Goal: Ask a question: Seek information or help from site administrators or community

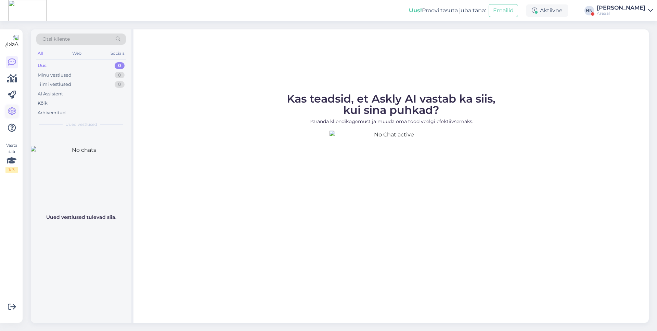
click at [10, 112] on icon at bounding box center [12, 111] width 8 height 8
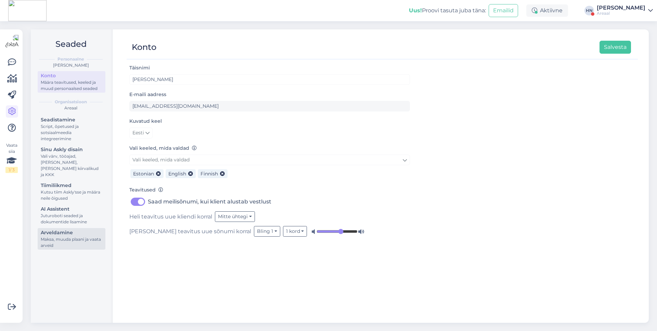
click at [44, 228] on link "Arveldamine Maksa, muuda plaani ja vaata arveid" at bounding box center [72, 239] width 68 height 22
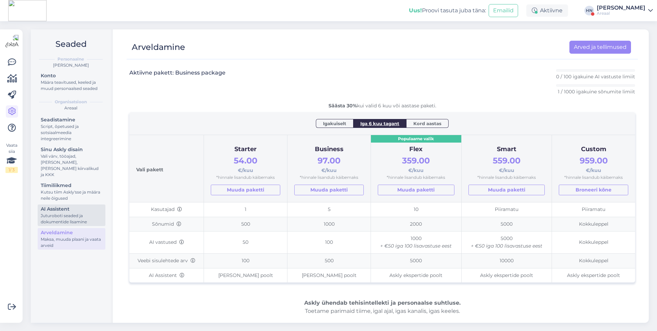
click at [77, 206] on div "AI Assistent" at bounding box center [72, 209] width 62 height 7
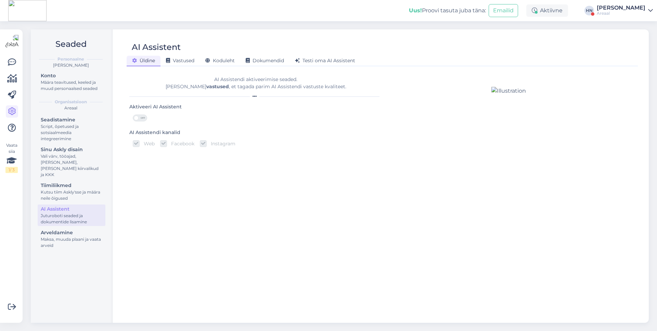
drag, startPoint x: 341, startPoint y: 44, endPoint x: 336, endPoint y: 47, distance: 5.4
click at [341, 44] on div "AI Assistent" at bounding box center [379, 47] width 504 height 13
click at [322, 61] on span "Testi oma AI Assistent" at bounding box center [325, 60] width 60 height 6
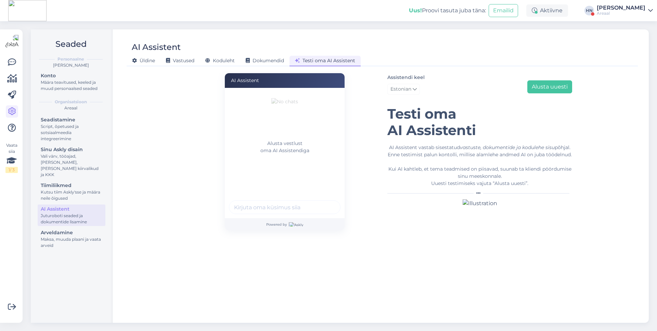
click at [260, 209] on input "text" at bounding box center [285, 207] width 112 height 14
type input "Mis telekat soovitate ?"
click at [326, 202] on button "submit" at bounding box center [331, 207] width 10 height 10
click at [290, 105] on div "Mis telekat soovitate ?" at bounding box center [309, 99] width 62 height 11
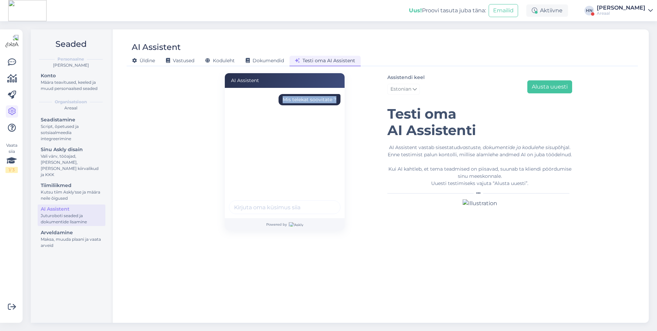
click at [290, 105] on div "Mis telekat soovitate ?" at bounding box center [309, 99] width 62 height 11
copy div "Mis telekat soovitate ?"
click at [556, 92] on button "Alusta uuesti" at bounding box center [549, 86] width 45 height 13
click at [308, 200] on div "Alusta vestlust oma AI Assistendiga" at bounding box center [285, 153] width 120 height 130
click at [306, 208] on input "text" at bounding box center [285, 207] width 112 height 14
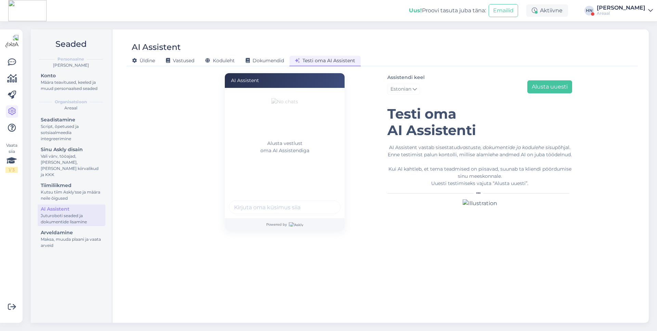
paste input "Mis telekat soovitate ?"
type input "Mis telekat soovitate ?"
click at [326, 202] on button "submit" at bounding box center [331, 207] width 10 height 10
click at [306, 99] on div "Mis telekat soovitate ?" at bounding box center [310, 99] width 54 height 7
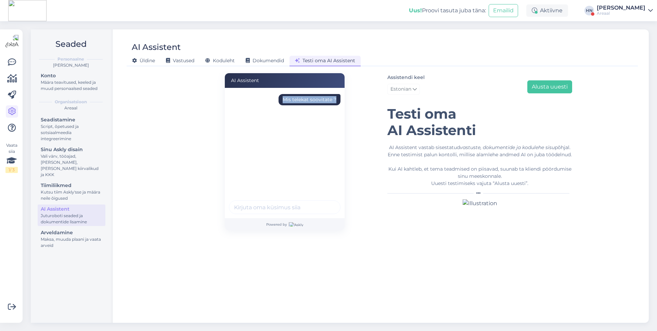
click at [306, 99] on div "Mis telekat soovitate ?" at bounding box center [310, 99] width 54 height 7
copy div "Mis telekat soovitate ?"
click at [554, 78] on div "Assistendi keel Estonian Alusta uuesti" at bounding box center [479, 85] width 185 height 24
click at [550, 87] on button "Alusta uuesti" at bounding box center [549, 86] width 45 height 13
click at [287, 207] on input "text" at bounding box center [285, 207] width 112 height 14
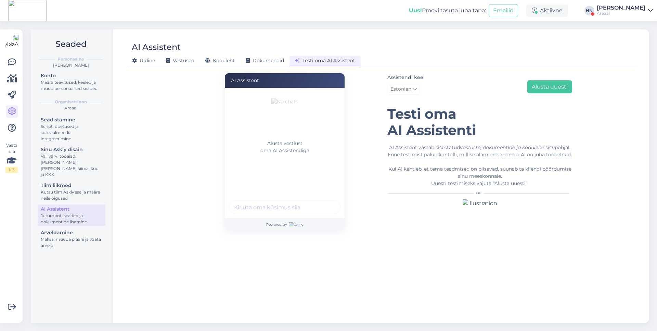
paste input "Mis telekat soovitate ?"
type input "Mis telekat soovitate ?"
click at [326, 202] on button "submit" at bounding box center [331, 207] width 10 height 10
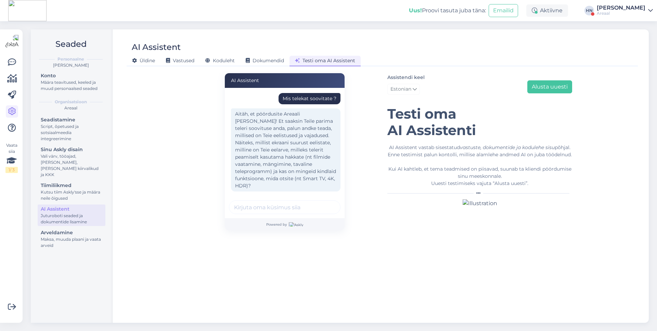
click at [269, 197] on div "Mis telekat soovitate ? [GEOGRAPHIC_DATA], et pöördusite Areaali [PERSON_NAME]!…" at bounding box center [285, 153] width 120 height 130
click at [265, 206] on input "text" at bounding box center [285, 207] width 112 height 14
type input "p"
type input "mõtlesin lihtsalt nagu nv filmiõhtuid tegema hakata"
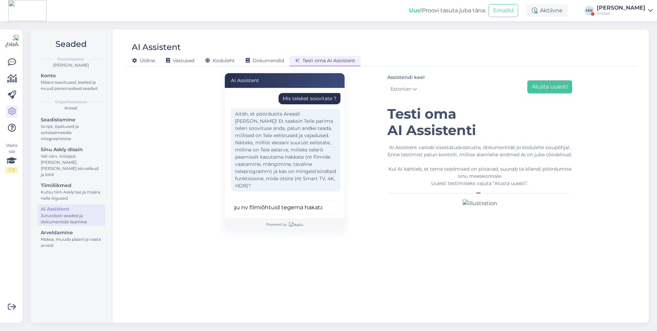
click at [326, 202] on button "submit" at bounding box center [331, 207] width 10 height 10
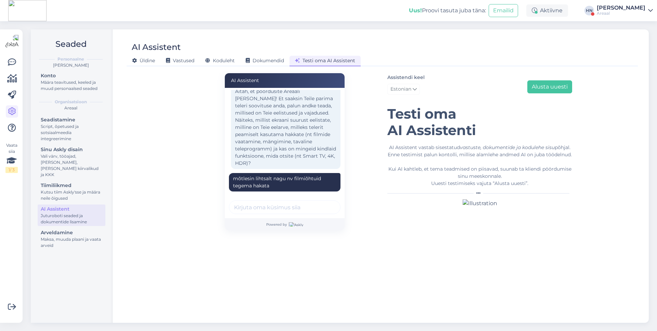
scroll to position [96, 0]
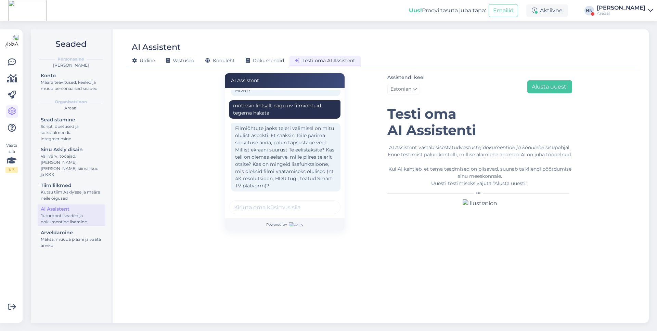
click at [272, 202] on input "text" at bounding box center [285, 207] width 112 height 14
click at [271, 206] on input "text" at bounding box center [285, 207] width 112 height 14
type input "Ei tea suurust. Eelarve oleks alla 700 euri"
click at [326, 202] on button "submit" at bounding box center [331, 207] width 10 height 10
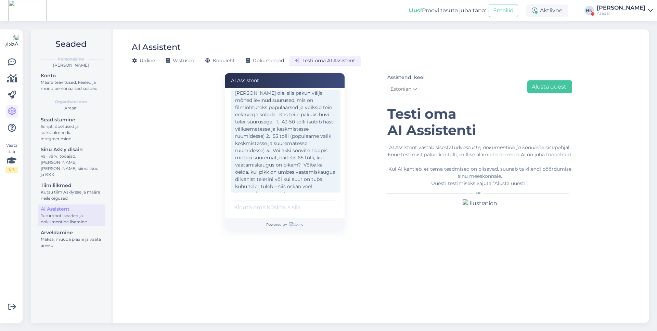
scroll to position [242, 0]
click at [277, 203] on input "text" at bounding box center [285, 207] width 112 height 14
click at [276, 205] on input "text" at bounding box center [285, 207] width 112 height 14
type input "ehh tavaline nõuka 3 toaline"
click at [326, 202] on button "submit" at bounding box center [331, 207] width 10 height 10
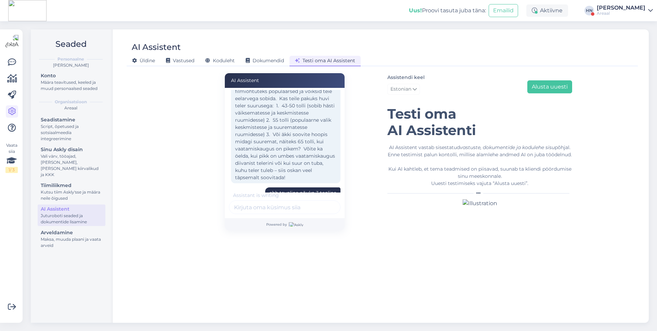
scroll to position [352, 0]
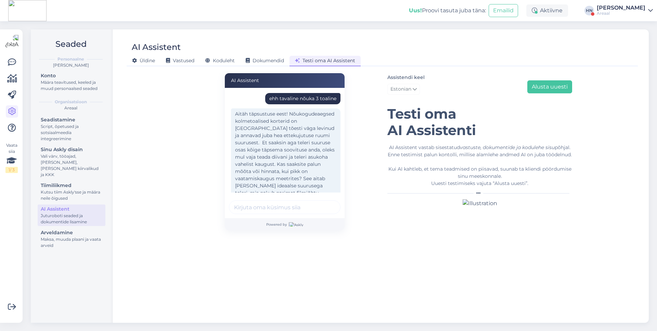
click at [290, 206] on input "text" at bounding box center [285, 207] width 112 height 14
type input "Lol. Ee umbes 2.6 meetrit"
click at [326, 202] on button "submit" at bounding box center [331, 207] width 10 height 10
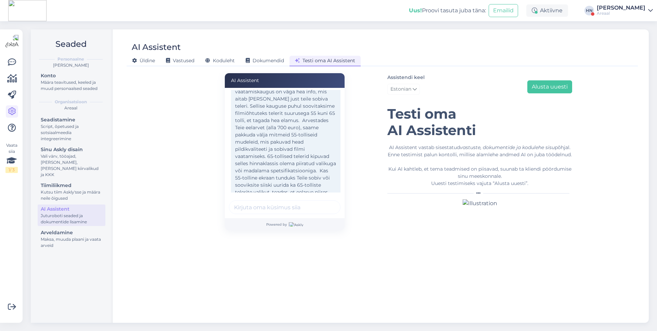
scroll to position [501, 0]
click at [293, 210] on input "text" at bounding box center [285, 207] width 112 height 14
type input "ma ei tea telekatest midagi. Soovitage midagi"
click at [326, 202] on button "submit" at bounding box center [331, 207] width 10 height 10
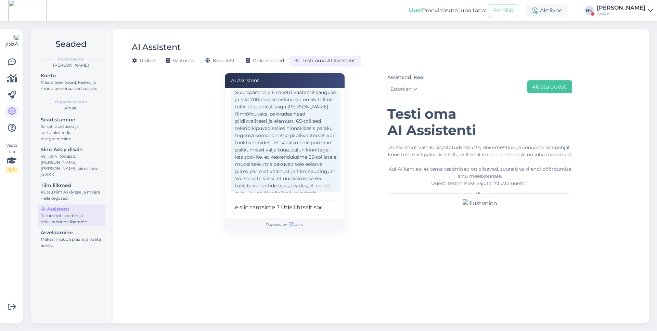
scroll to position [0, 140]
type input "Palun [PERSON_NAME] lingid lihtsalt. Mis tantsu me siin tantsime ? Ütle lihtsal…"
click at [326, 202] on button "submit" at bounding box center [331, 207] width 10 height 10
type input "kas sa tõesti ei saa aru, et ma soovisin edasi minna. Vali ise ja soovita"
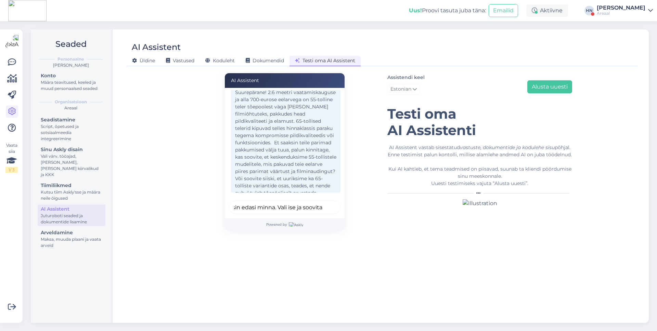
click at [326, 202] on button "submit" at bounding box center [331, 207] width 10 height 10
click at [286, 210] on input "text" at bounding box center [285, 207] width 112 height 14
type input "APPPI Kas sa oled stuck ? Soovita ja 55"
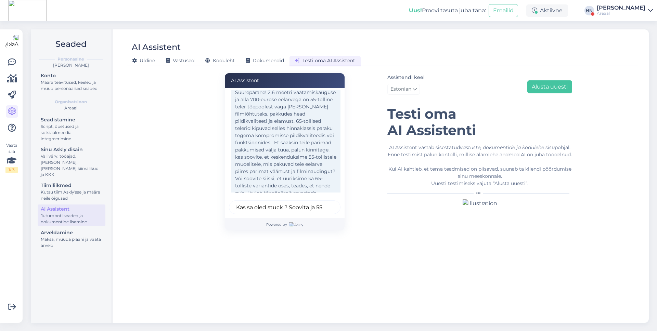
click at [326, 202] on button "submit" at bounding box center [331, 207] width 10 height 10
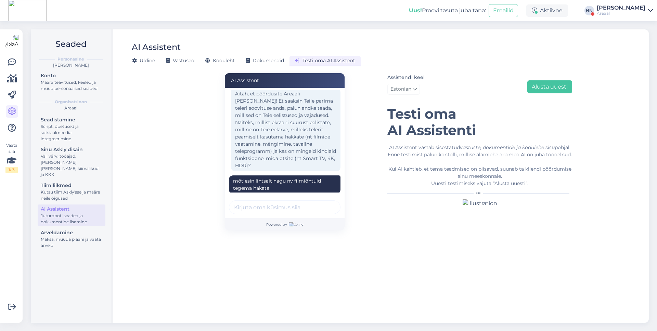
scroll to position [0, 0]
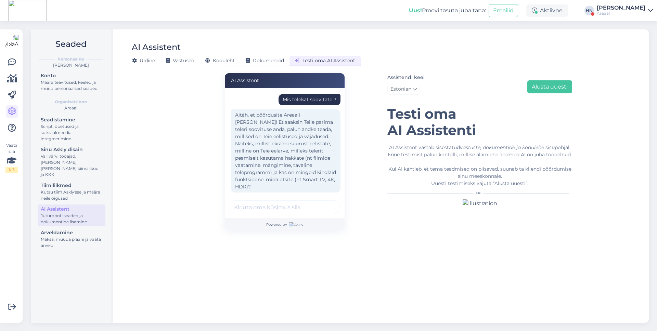
click at [316, 98] on div "Mis telekat soovitate ?" at bounding box center [310, 99] width 54 height 7
copy div "Mis telekat soovitate ?"
click at [556, 94] on div "Assistendi keel Estonian Alusta uuesti" at bounding box center [479, 85] width 185 height 24
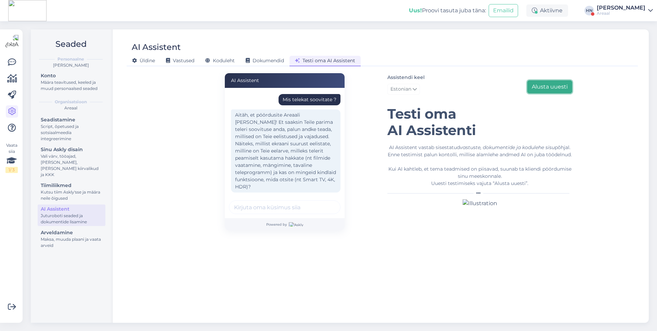
click at [556, 87] on button "Alusta uuesti" at bounding box center [549, 86] width 45 height 13
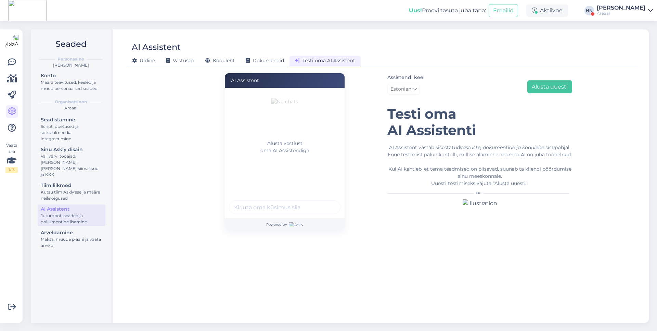
click at [302, 214] on div at bounding box center [285, 208] width 112 height 16
click at [302, 213] on input "text" at bounding box center [285, 207] width 112 height 14
paste input "Mis telekat soovitate ?"
type input "Mis telekat soovitate ?'"
click at [326, 202] on button "submit" at bounding box center [331, 207] width 10 height 10
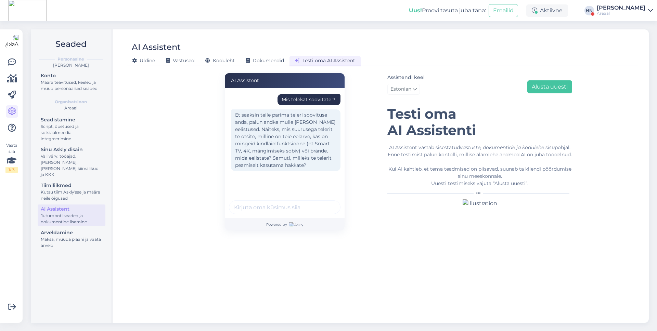
click at [278, 200] on input "text" at bounding box center [285, 207] width 112 height 14
type input "Alla 700 eurost tahaks"
click at [326, 202] on button "submit" at bounding box center [331, 207] width 10 height 10
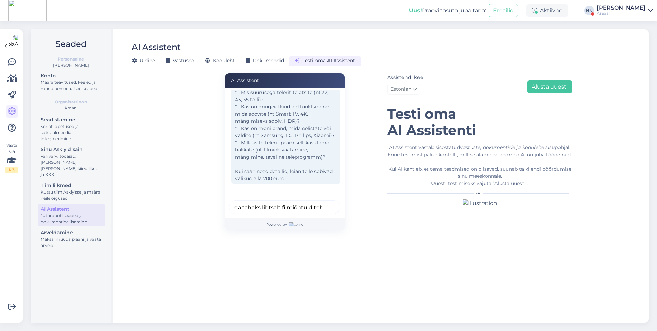
scroll to position [0, 12]
type input "Ei tea tahaks lihtsalt filmiõhtuid teha"
click at [326, 202] on button "submit" at bounding box center [331, 207] width 10 height 10
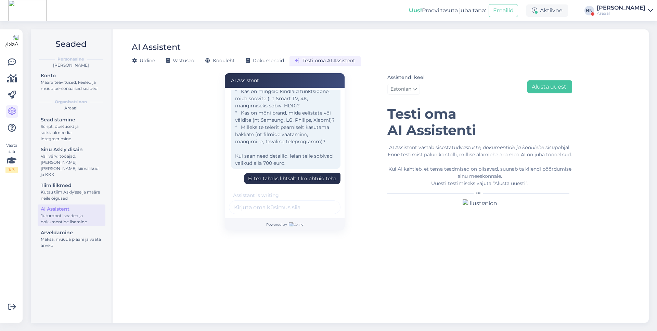
scroll to position [228, 0]
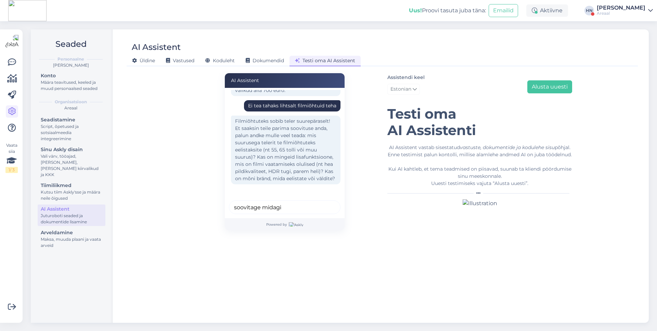
type input "soovitage midagi"
click at [326, 202] on button "submit" at bounding box center [331, 207] width 10 height 10
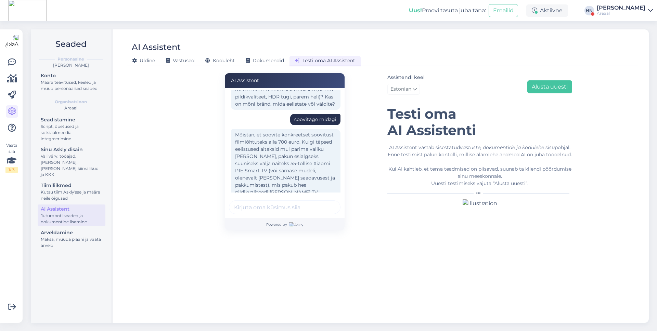
scroll to position [359, 0]
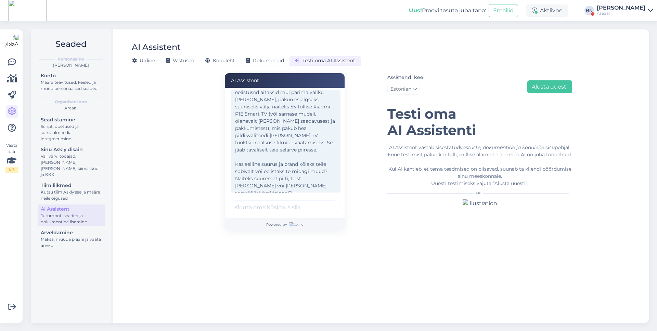
click at [278, 206] on input "text" at bounding box center [285, 207] width 112 height 14
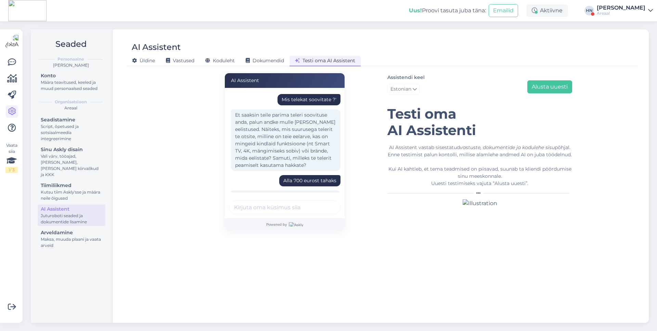
click at [293, 100] on div "Mis telekat soovitate ?'" at bounding box center [309, 99] width 55 height 7
copy div "Mis telekat soovitate ?'"
click at [540, 88] on button "Alusta uuesti" at bounding box center [549, 86] width 45 height 13
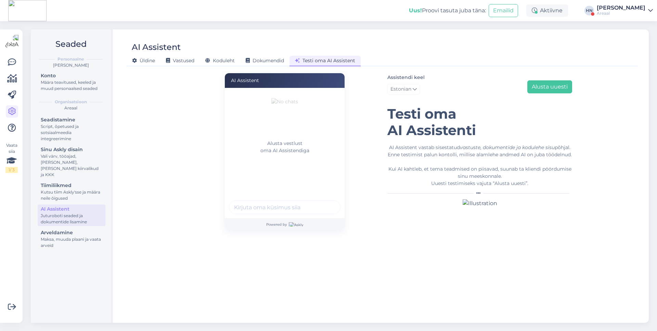
click at [250, 208] on input "text" at bounding box center [285, 207] width 112 height 14
paste input "Mis telekat soovitate ?'"
type input "Mis telekat soovitate ?'"
click at [326, 202] on button "submit" at bounding box center [331, 207] width 10 height 10
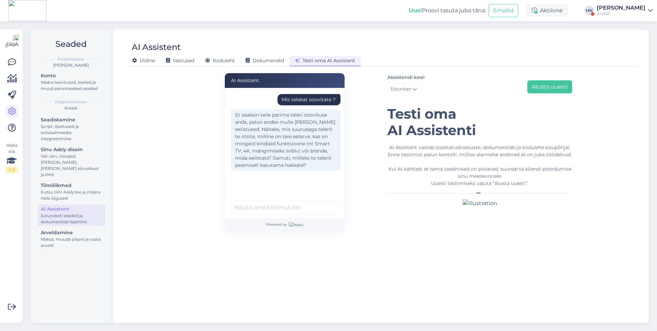
click at [314, 102] on div "Mis telekat soovitate ?'" at bounding box center [309, 99] width 55 height 7
click at [293, 201] on input "text" at bounding box center [285, 207] width 112 height 14
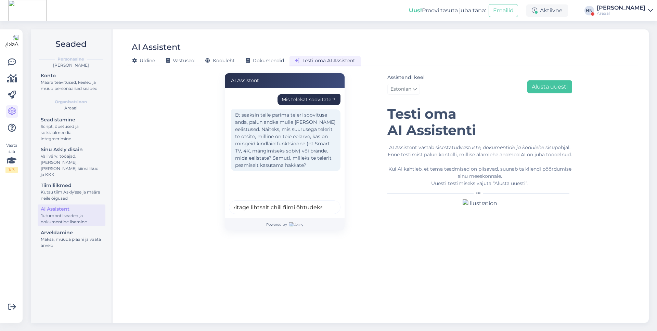
type input "Ma ei tea. Soovitage lihtsalt chill filmi õhtudeks"
click at [326, 202] on button "submit" at bounding box center [331, 207] width 10 height 10
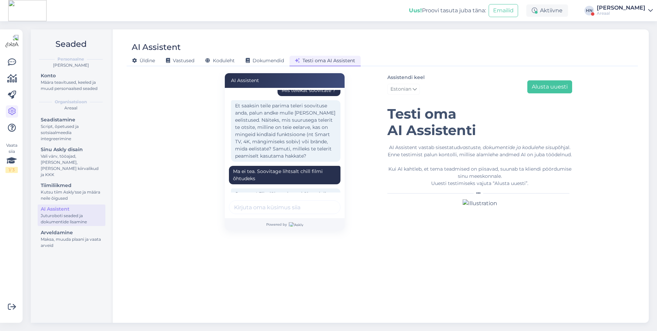
scroll to position [111, 0]
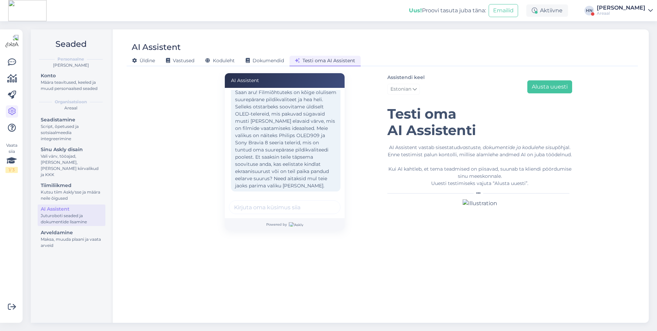
click at [254, 206] on input "text" at bounding box center [285, 207] width 112 height 14
click at [253, 208] on input "text" at bounding box center [285, 207] width 112 height 14
type input "alla 700 euriseid sooviks"
click at [326, 202] on button "submit" at bounding box center [331, 207] width 10 height 10
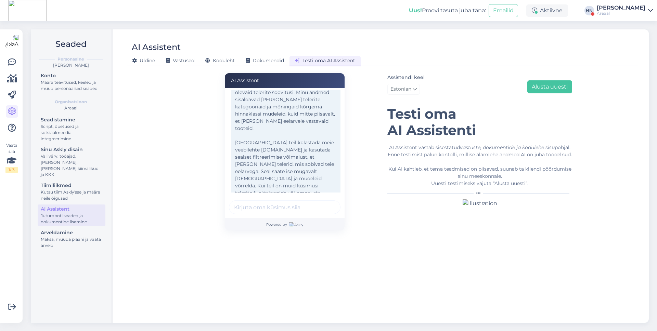
click at [565, 95] on div "Assistendi keel Estonian Alusta uuesti" at bounding box center [479, 85] width 185 height 24
click at [559, 88] on button "Alusta uuesti" at bounding box center [549, 86] width 45 height 13
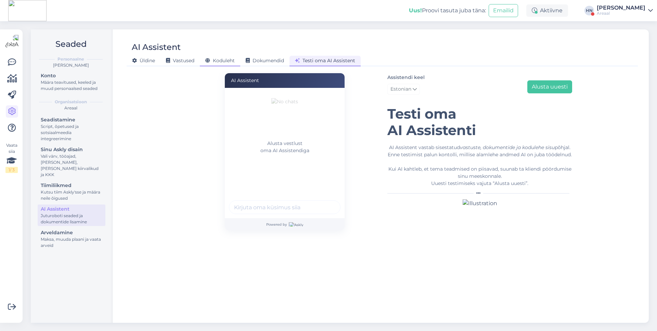
click at [221, 58] on span "Koduleht" at bounding box center [219, 60] width 29 height 6
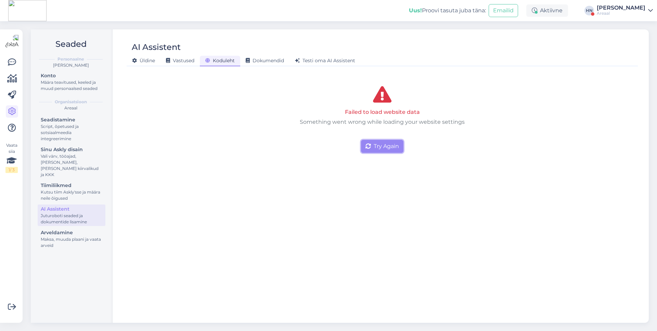
click at [366, 152] on button "Try Again" at bounding box center [382, 146] width 42 height 13
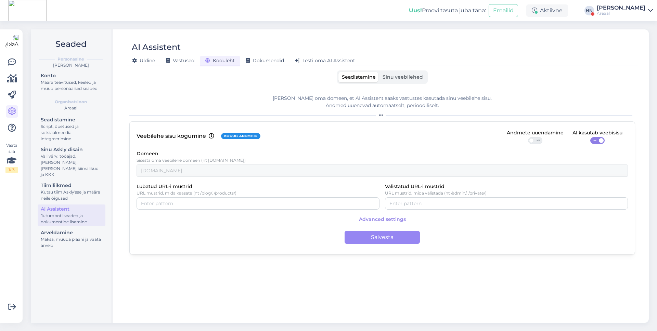
click at [418, 75] on span "Sinu veebilehed" at bounding box center [402, 77] width 40 height 6
click at [379, 72] on input "Sinu veebilehed" at bounding box center [379, 72] width 0 height 0
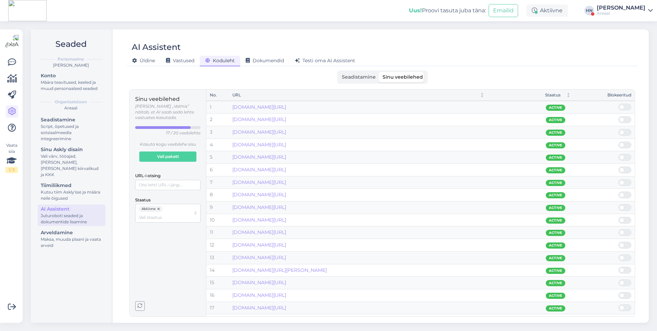
click at [472, 80] on div "Seadistamine Sinu veebilehed" at bounding box center [382, 76] width 506 height 13
click at [359, 71] on div "Seadistamine Sinu veebilehed" at bounding box center [382, 76] width 91 height 13
click at [359, 77] on span "Seadistamine" at bounding box center [359, 77] width 34 height 6
click at [338, 72] on input "Seadistamine" at bounding box center [338, 72] width 0 height 0
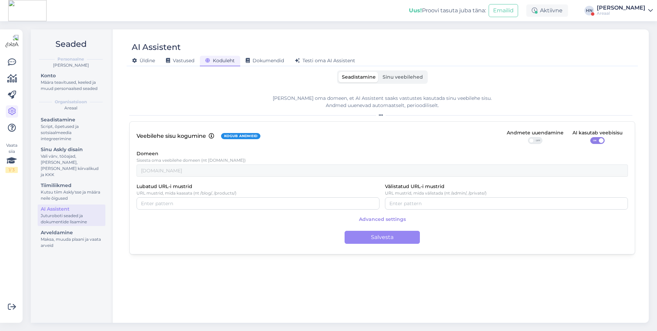
click at [390, 78] on span "Sinu veebilehed" at bounding box center [402, 77] width 40 height 6
click at [379, 72] on input "Sinu veebilehed" at bounding box center [379, 72] width 0 height 0
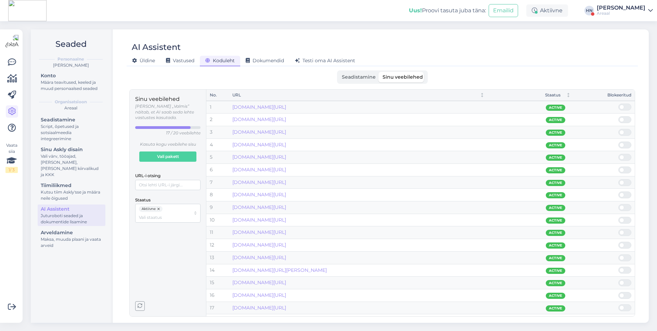
click at [374, 78] on span "Seadistamine" at bounding box center [359, 77] width 34 height 6
click at [338, 72] on input "Seadistamine" at bounding box center [338, 72] width 0 height 0
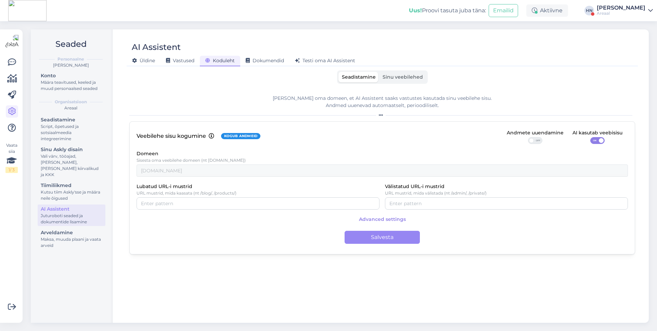
click at [365, 78] on span "Seadistamine" at bounding box center [359, 77] width 34 height 6
click at [338, 72] on input "Seadistamine" at bounding box center [338, 72] width 0 height 0
click at [388, 79] on span "Sinu veebilehed" at bounding box center [402, 77] width 40 height 6
click at [379, 72] on input "Sinu veebilehed" at bounding box center [379, 72] width 0 height 0
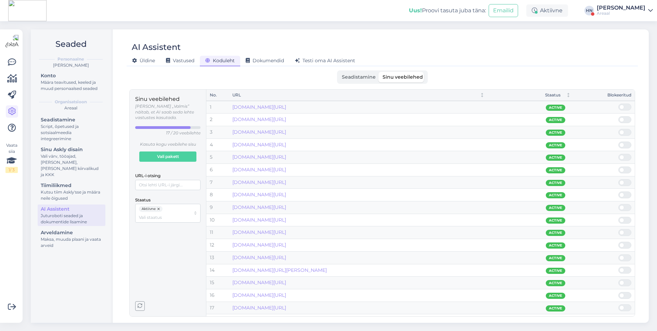
click at [354, 82] on div "Seadistamine Sinu veebilehed" at bounding box center [382, 76] width 91 height 13
click at [342, 76] on label "Seadistamine" at bounding box center [358, 77] width 41 height 11
click at [338, 72] on input "Seadistamine" at bounding box center [338, 72] width 0 height 0
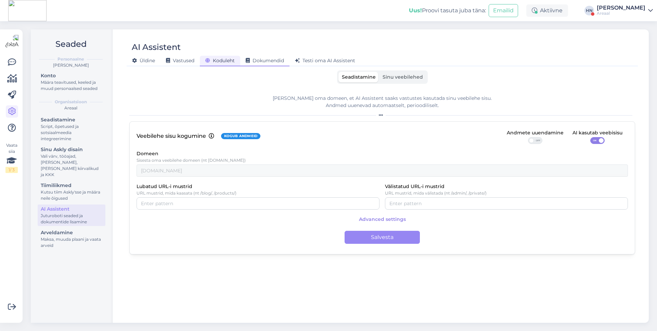
click at [268, 60] on span "Dokumendid" at bounding box center [265, 60] width 38 height 6
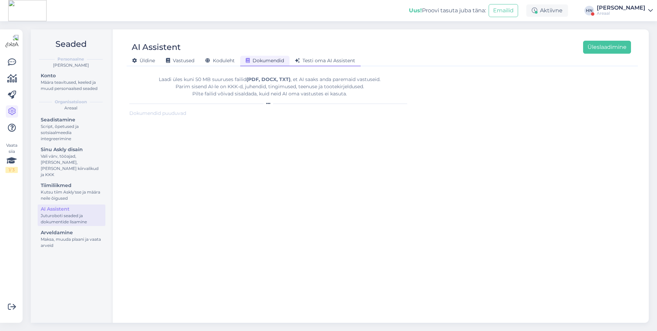
click at [337, 58] on span "Testi oma AI Assistent" at bounding box center [325, 60] width 60 height 6
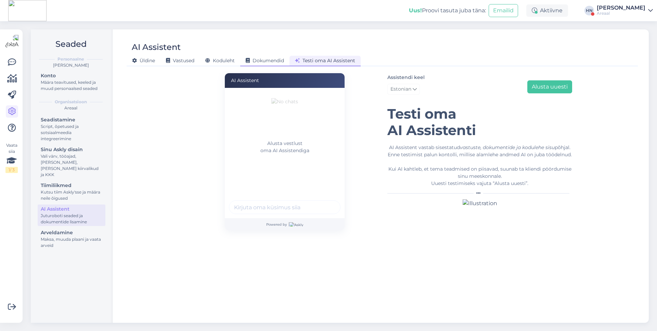
click at [251, 64] on div "Dokumendid" at bounding box center [264, 61] width 49 height 11
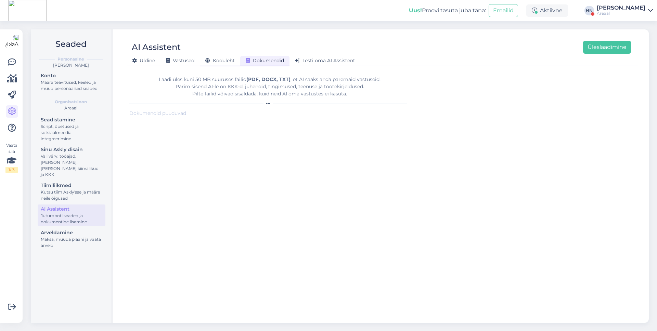
click at [228, 59] on span "Koduleht" at bounding box center [219, 60] width 29 height 6
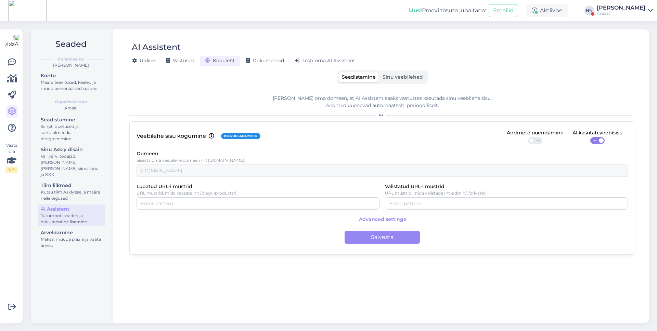
click at [408, 69] on div "AI Assistent [PERSON_NAME] Vastused Koduleht Dokumendid [PERSON_NAME] oma AI As…" at bounding box center [382, 175] width 533 height 293
click at [406, 72] on label "Sinu veebilehed" at bounding box center [402, 77] width 47 height 11
click at [379, 72] on input "Sinu veebilehed" at bounding box center [379, 72] width 0 height 0
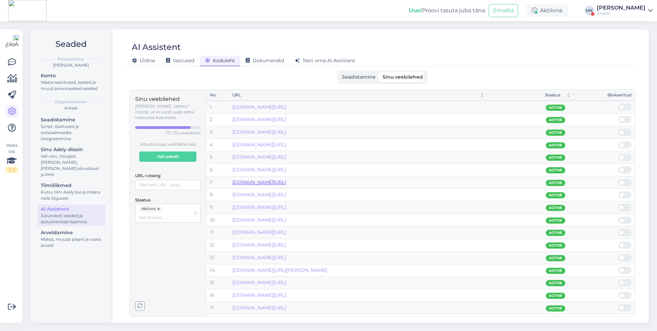
click at [271, 182] on link "[DOMAIN_NAME][URL]" at bounding box center [259, 182] width 54 height 6
click at [281, 54] on div "[PERSON_NAME] Vastused Koduleht Dokumendid [PERSON_NAME] oma AI Assistent" at bounding box center [379, 60] width 504 height 12
click at [279, 57] on div "Dokumendid" at bounding box center [264, 61] width 49 height 11
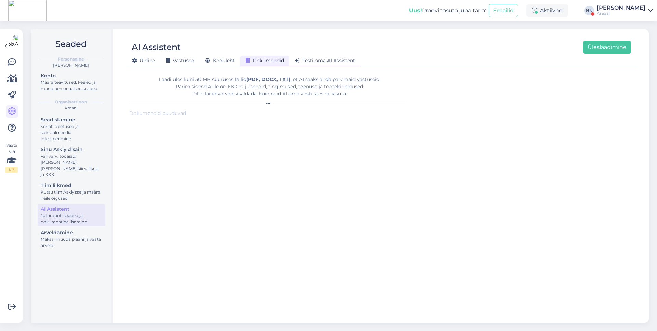
click at [314, 60] on span "Testi oma AI Assistent" at bounding box center [325, 60] width 60 height 6
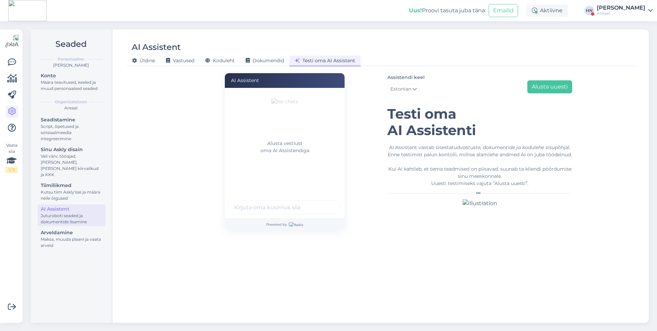
click at [275, 208] on input "text" at bounding box center [285, 207] width 112 height 14
type input "kas teil [PERSON_NAME] on ?"
click at [326, 202] on button "submit" at bounding box center [331, 207] width 10 height 10
click at [389, 164] on div "AI Assistent vastab sisestatud vastuste, dokumentide ja kodulehe sisu põhjal. E…" at bounding box center [479, 165] width 185 height 43
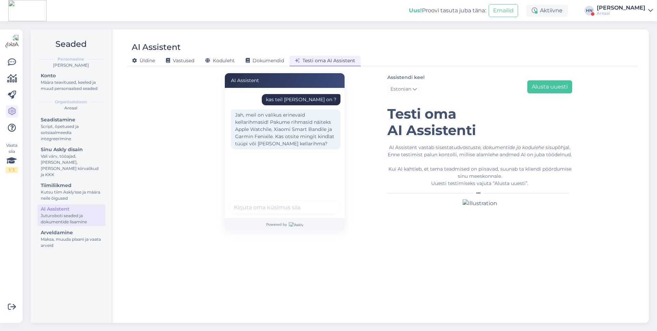
click at [312, 196] on div "kas teil [PERSON_NAME] on ? Jah, meil on valikus erinevaid kellarihmasid! Pakum…" at bounding box center [285, 153] width 120 height 130
click at [309, 200] on input "text" at bounding box center [285, 207] width 112 height 14
type input "ma ei t"
type input "apple watchile tahaks"
click at [326, 202] on button "submit" at bounding box center [331, 207] width 10 height 10
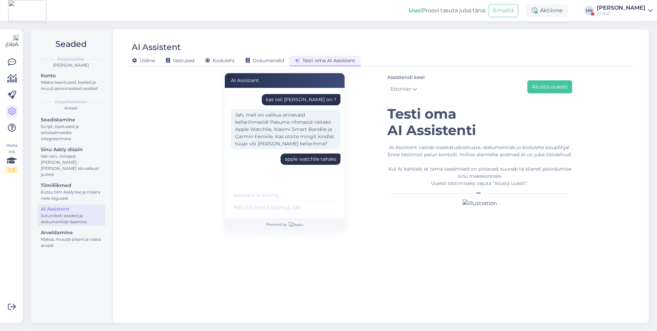
scroll to position [68, 0]
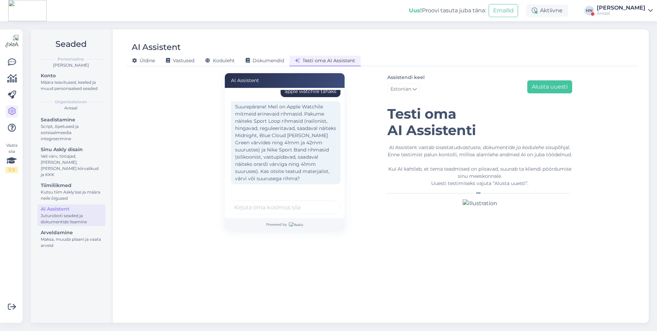
click at [268, 199] on div "kas teil [PERSON_NAME] on ? Jah, meil on valikus erinevaid kellarihmasid! Pakum…" at bounding box center [285, 153] width 120 height 130
click at [265, 205] on input "text" at bounding box center [285, 207] width 112 height 14
type input "oranz on äge. Saatke linki"
click at [326, 202] on button "submit" at bounding box center [331, 207] width 10 height 10
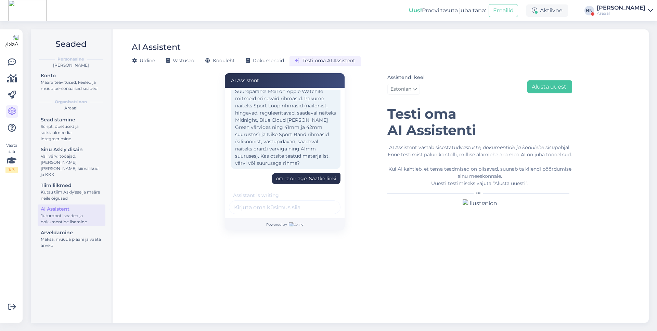
scroll to position [178, 0]
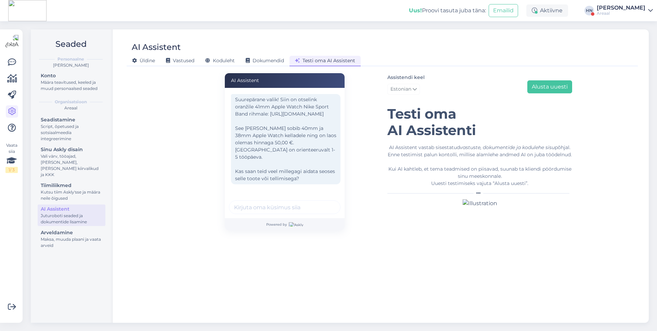
click at [270, 204] on input "text" at bounding box center [285, 207] width 112 height 14
click at [266, 210] on input "text" at bounding box center [285, 207] width 112 height 14
type input "kus ma tean et see mu watchiga sobitub ? [PERSON_NAME] ma [PERSON_NAME] ?"
click at [326, 202] on button "submit" at bounding box center [331, 207] width 10 height 10
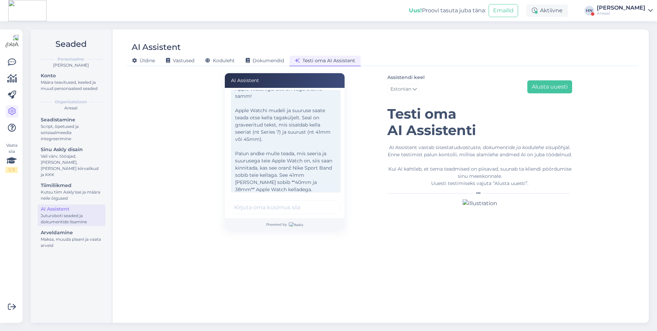
scroll to position [323, 0]
click at [280, 210] on input "text" at bounding box center [285, 207] width 112 height 14
type input "Hmm mul on seal Series 8"
click at [326, 202] on button "submit" at bounding box center [331, 207] width 10 height 10
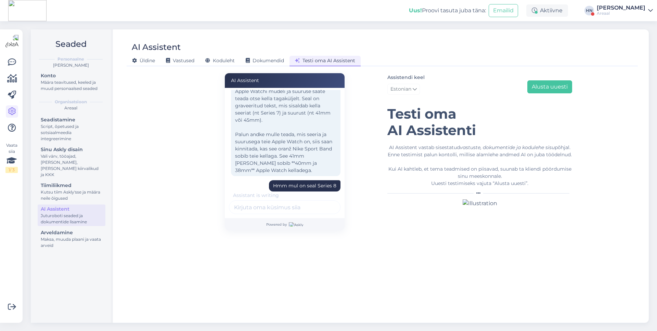
scroll to position [412, 0]
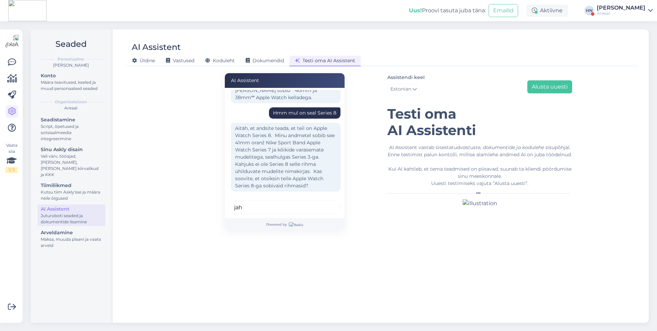
type input "jah"
click at [326, 202] on button "submit" at bounding box center [331, 207] width 10 height 10
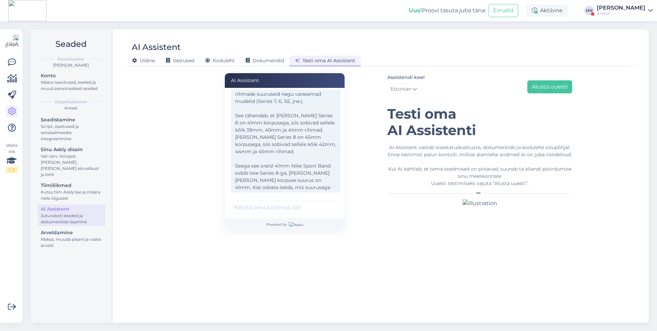
scroll to position [572, 0]
